Goal: Transaction & Acquisition: Subscribe to service/newsletter

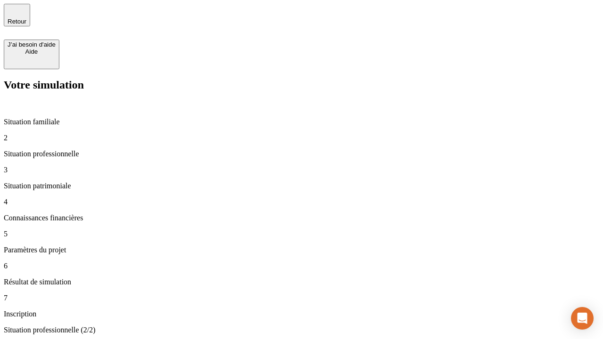
type input "30 000"
type input "40 000"
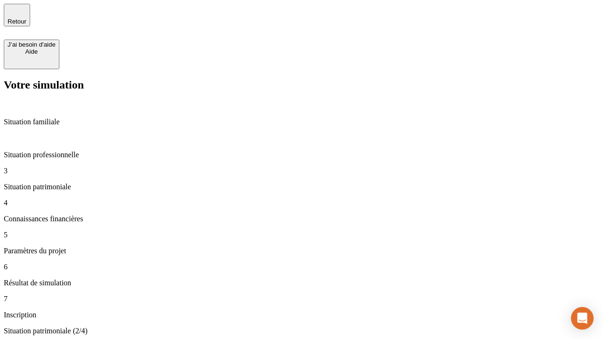
type input "1 100"
type input "20"
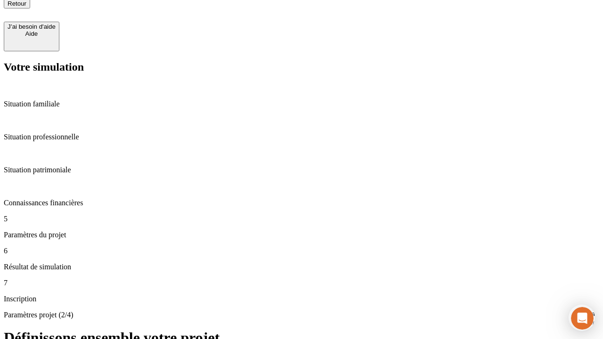
type input "40"
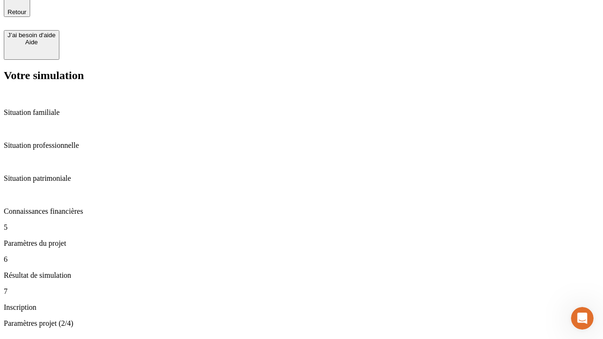
type input "62"
type input "50 000"
type input "640"
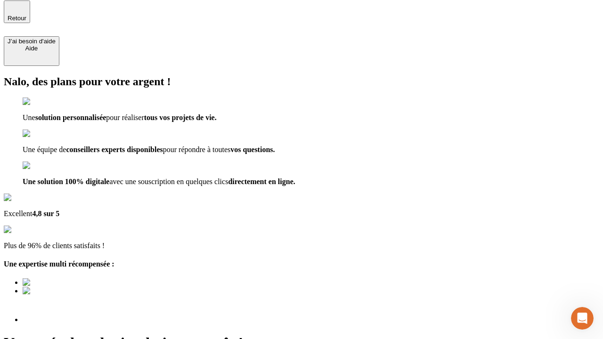
scroll to position [12, 0]
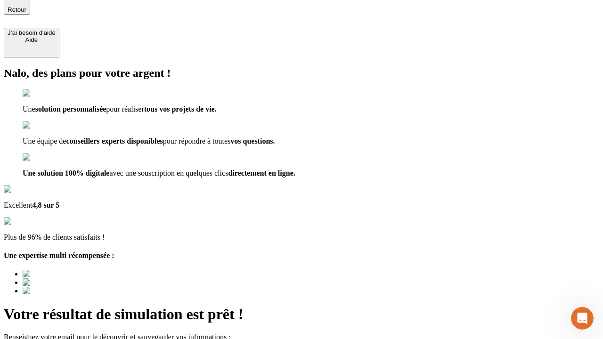
type input "[EMAIL_ADDRESS][DOMAIN_NAME]"
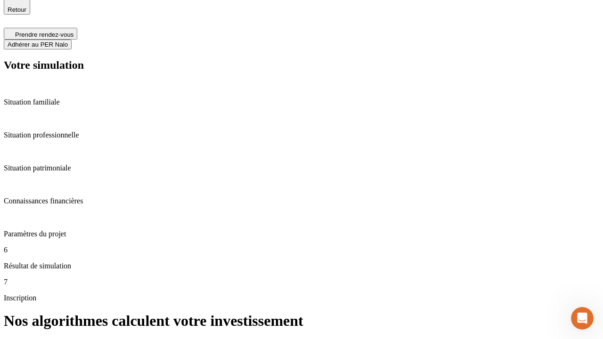
click at [68, 41] on span "Adhérer au PER Nalo" at bounding box center [38, 44] width 60 height 7
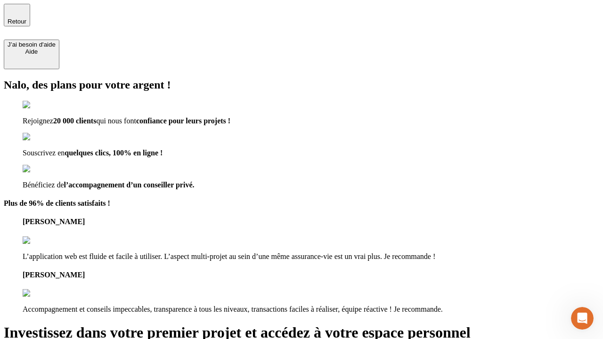
type input "[EMAIL_ADDRESS][DOMAIN_NAME]"
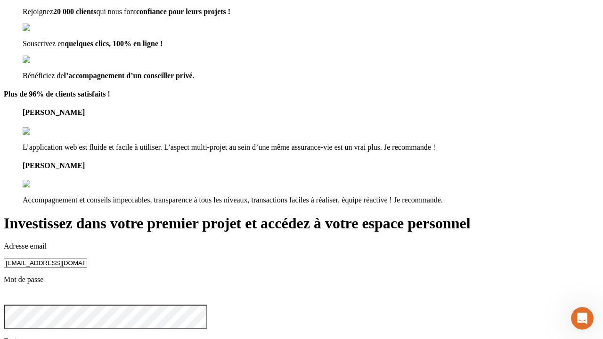
scroll to position [10, 0]
